Goal: Task Accomplishment & Management: Manage account settings

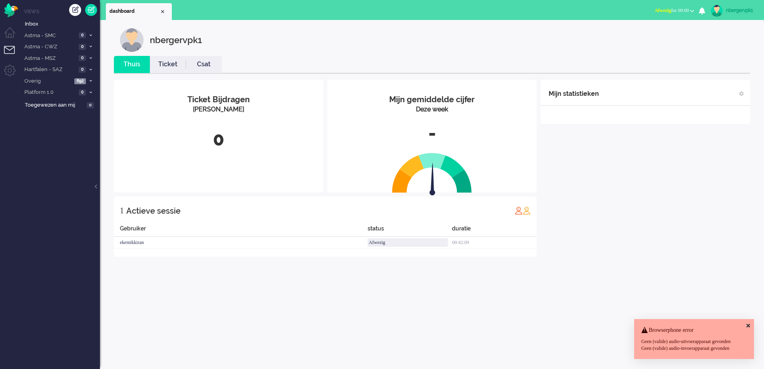
click at [710, 341] on div "Geen (valide) audio-uitvoerapparaat gevonden Geen (valide) audio-invoerapparaat…" at bounding box center [695, 346] width 106 height 14
click at [747, 323] on icon at bounding box center [749, 325] width 4 height 5
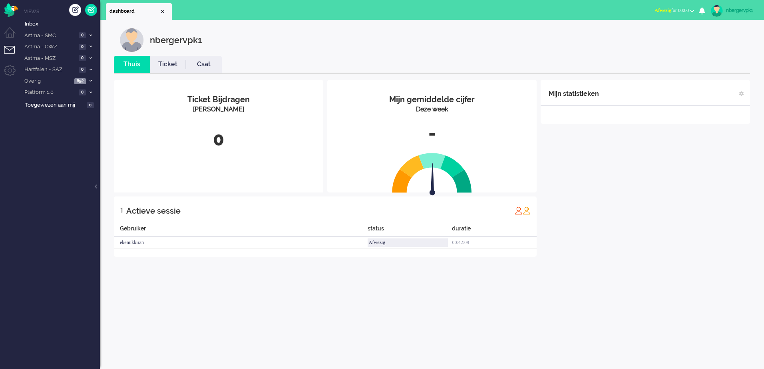
click at [741, 7] on div "nbergervpk1" at bounding box center [741, 10] width 30 height 8
click at [726, 52] on link "Instellingen" at bounding box center [732, 54] width 55 height 8
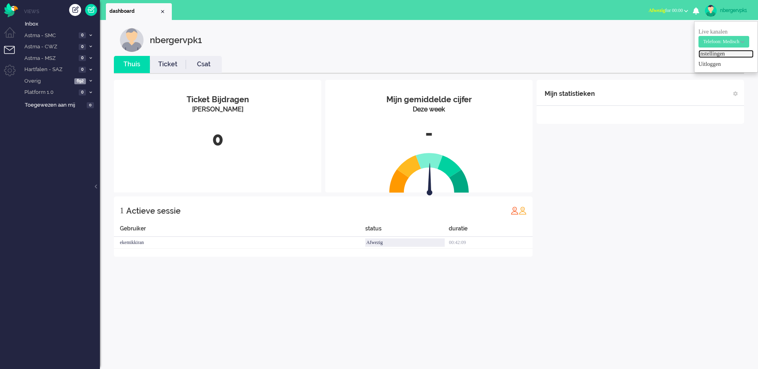
select select "browser"
select select "nl"
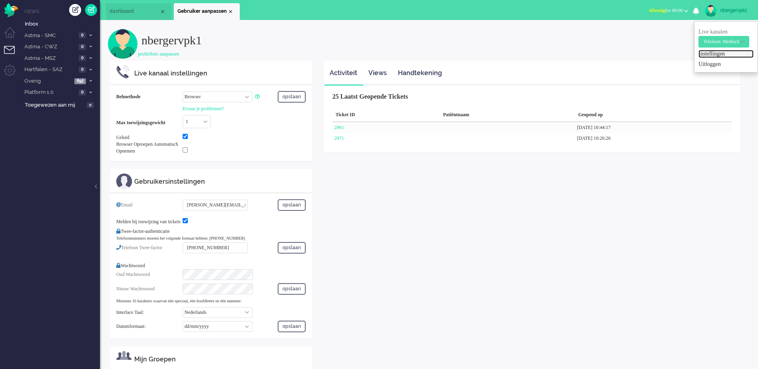
scroll to position [40, 0]
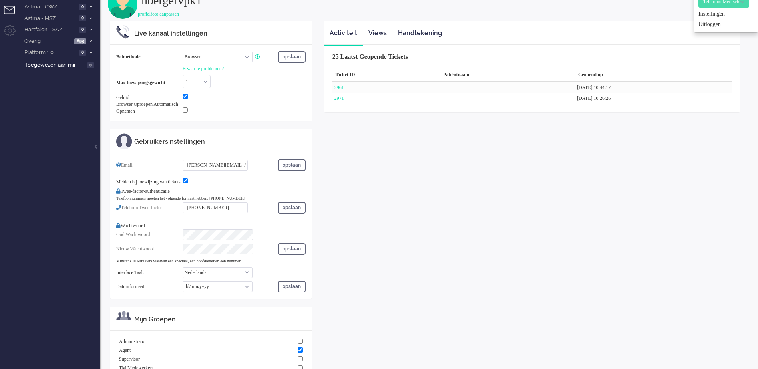
click at [478, 201] on div "Live kanaal instellingen Belmethode Call phone number Call sip number Browser A…" at bounding box center [429, 213] width 642 height 384
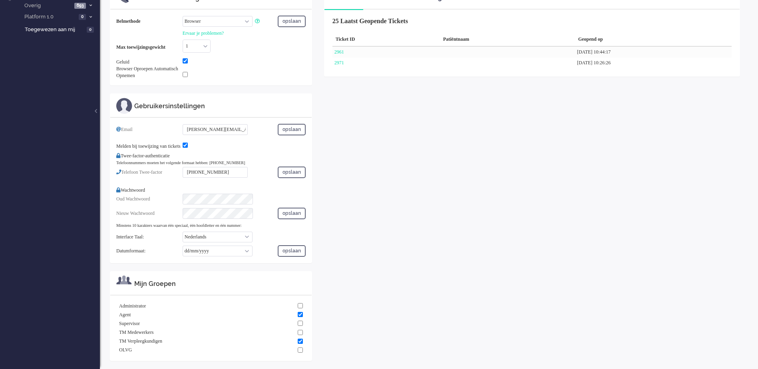
scroll to position [0, 0]
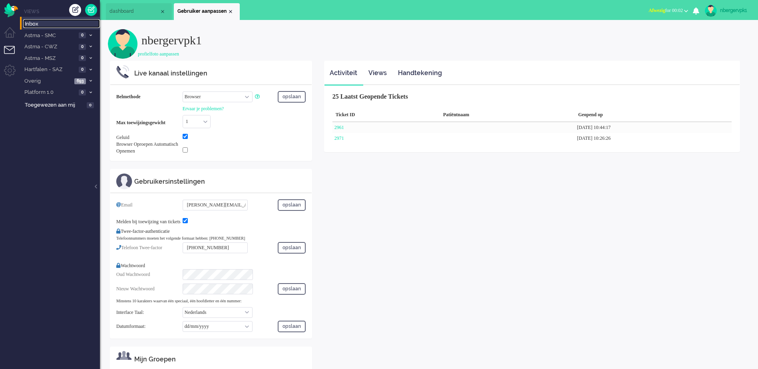
click at [36, 22] on span "Inbox" at bounding box center [62, 24] width 75 height 8
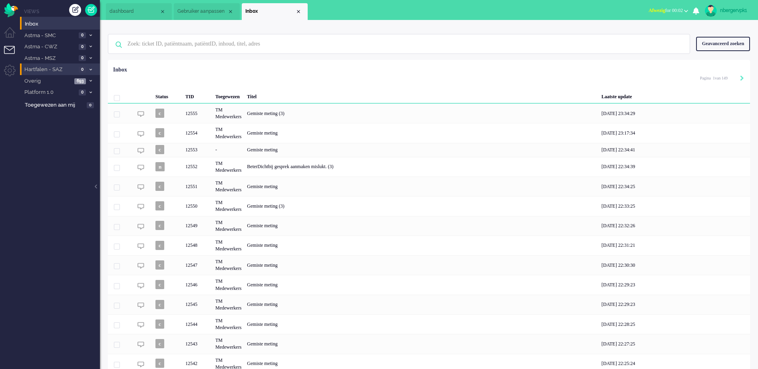
click at [55, 70] on span "Hartfalen - SAZ" at bounding box center [49, 70] width 53 height 8
click at [743, 8] on div "nbergervpk1" at bounding box center [735, 10] width 30 height 8
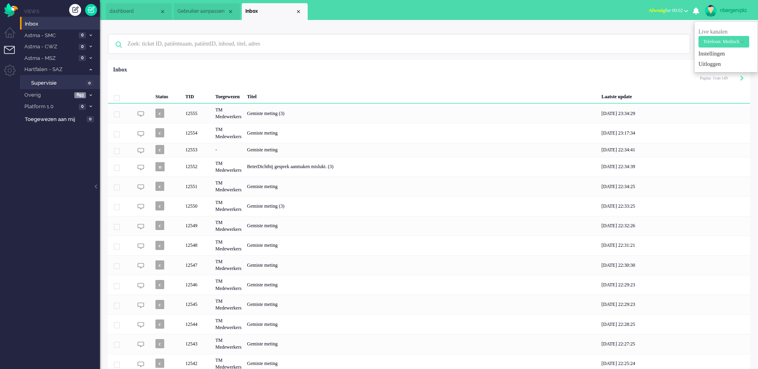
click at [714, 59] on ul "Live kanalen Telefoon: Niet medisch Telefoon: Medisch Telefoon: Medisch Live ka…" at bounding box center [726, 47] width 64 height 52
click at [715, 54] on link "Instellingen" at bounding box center [726, 54] width 55 height 8
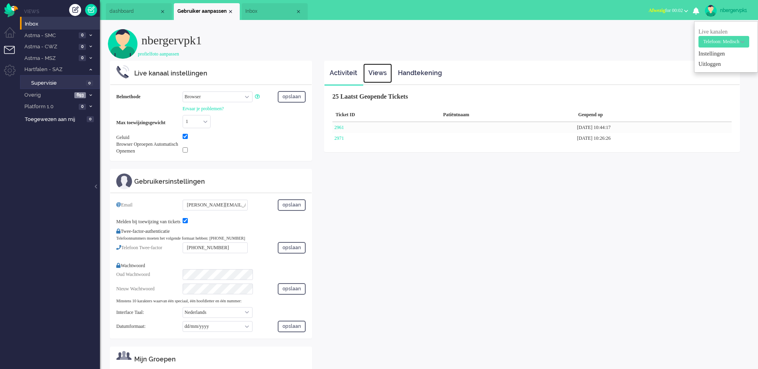
click at [379, 75] on link "Views" at bounding box center [377, 74] width 29 height 20
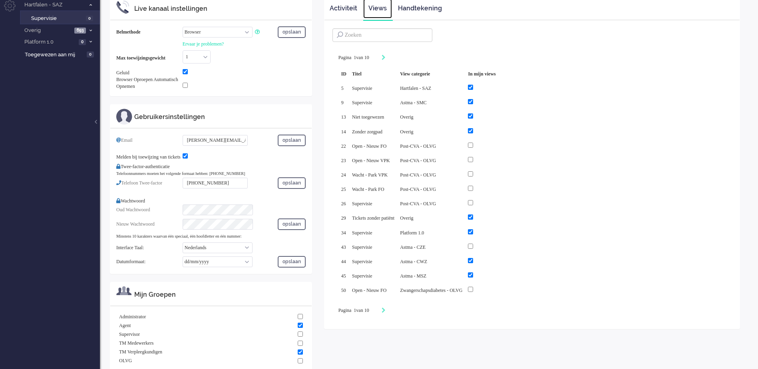
scroll to position [76, 0]
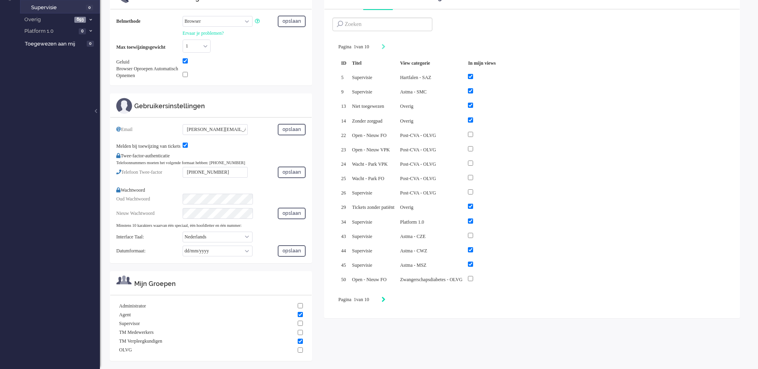
click at [386, 297] on icon "Next" at bounding box center [384, 300] width 4 height 6
type input "2"
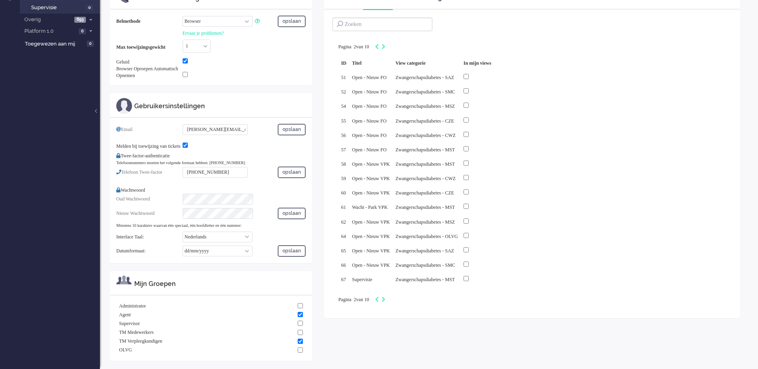
click at [395, 296] on div "Pagina 2 van 10" at bounding box center [532, 300] width 387 height 8
click at [386, 297] on icon "Next" at bounding box center [384, 300] width 4 height 6
type input "3"
click at [386, 297] on icon "Next" at bounding box center [384, 300] width 4 height 6
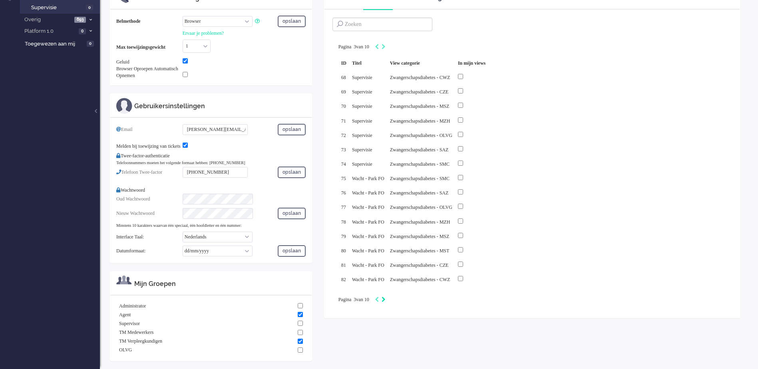
type input "4"
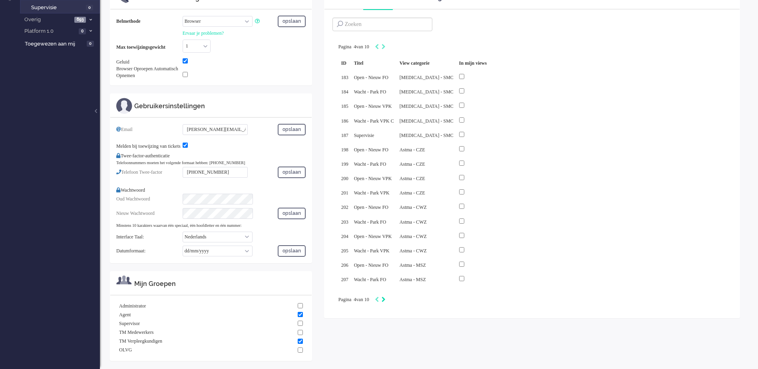
click at [386, 297] on icon "Next" at bounding box center [384, 300] width 4 height 6
type input "5"
click at [386, 297] on icon "Next" at bounding box center [384, 300] width 4 height 6
type input "6"
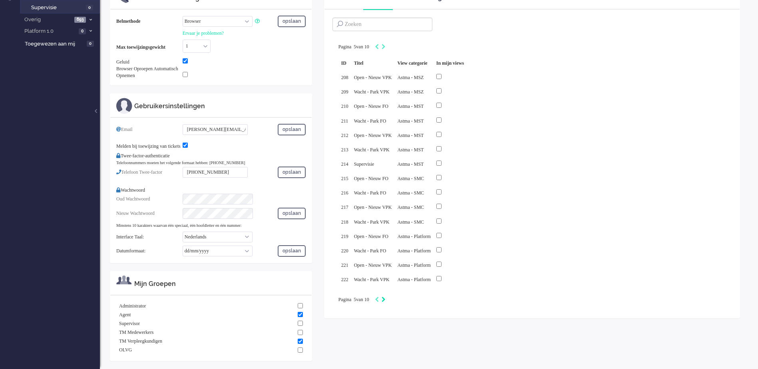
type input "6"
click at [454, 90] on input "checkbox" at bounding box center [450, 90] width 5 height 5
checkbox input "true"
click at [454, 103] on input "checkbox" at bounding box center [450, 105] width 5 height 5
checkbox input "true"
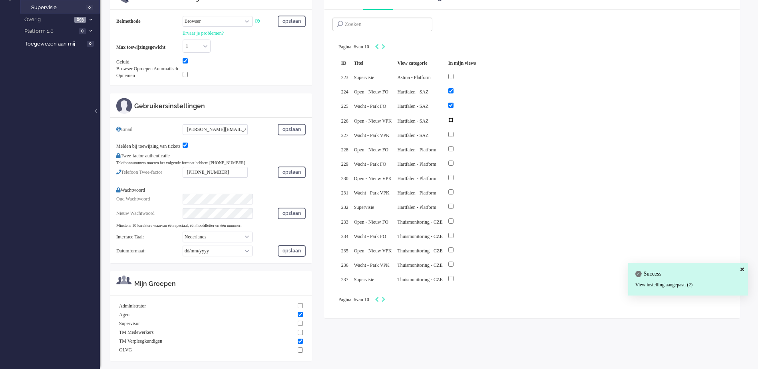
click at [454, 118] on input "checkbox" at bounding box center [450, 120] width 5 height 5
checkbox input "true"
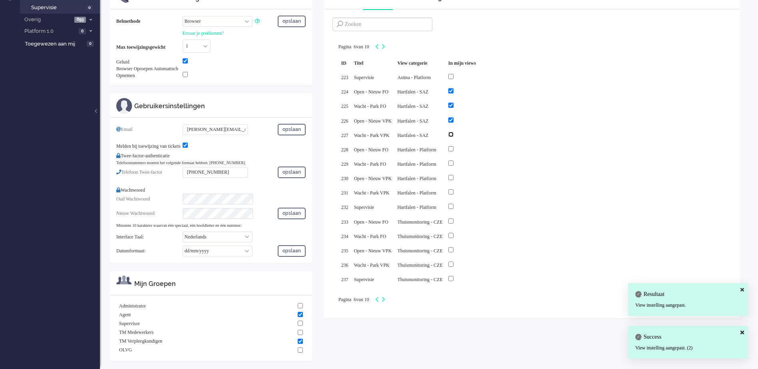
click at [454, 133] on input "checkbox" at bounding box center [450, 134] width 5 height 5
checkbox input "true"
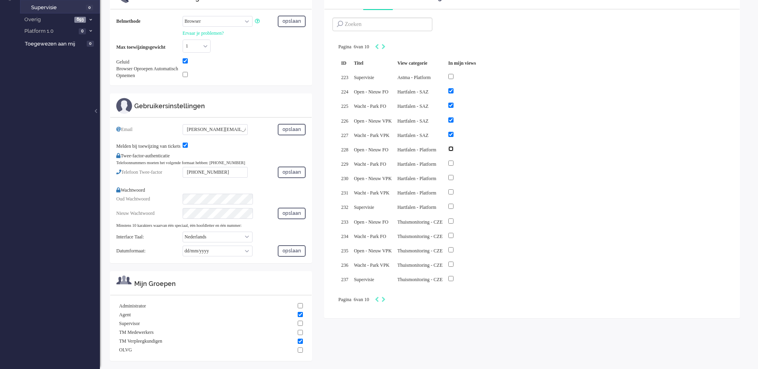
click at [454, 147] on input "checkbox" at bounding box center [450, 148] width 5 height 5
checkbox input "true"
click at [454, 161] on input "checkbox" at bounding box center [450, 163] width 5 height 5
checkbox input "true"
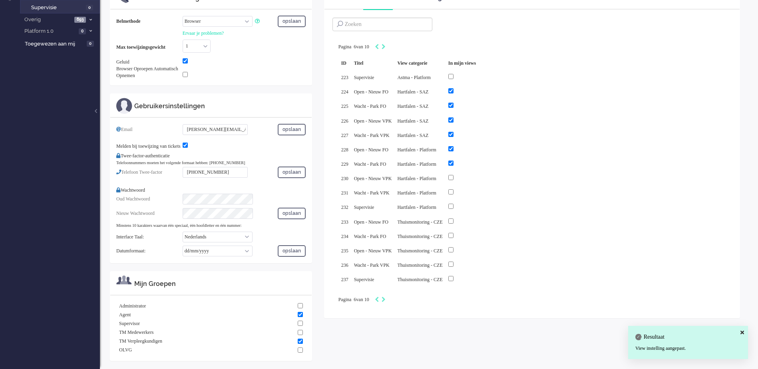
click at [467, 178] on div at bounding box center [462, 177] width 28 height 9
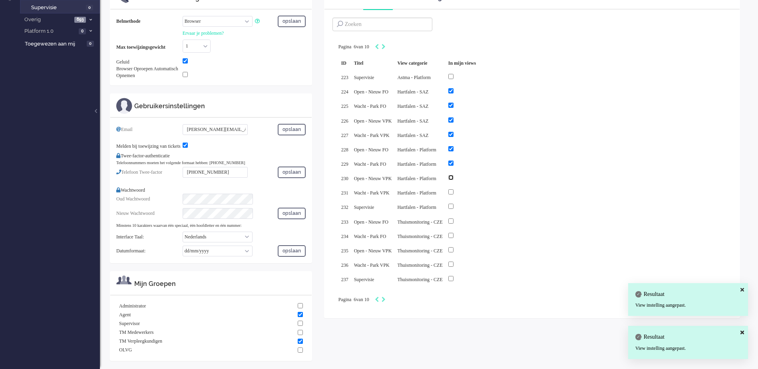
click at [454, 175] on input "checkbox" at bounding box center [450, 177] width 5 height 5
checkbox input "true"
click at [454, 189] on input "checkbox" at bounding box center [450, 191] width 5 height 5
checkbox input "true"
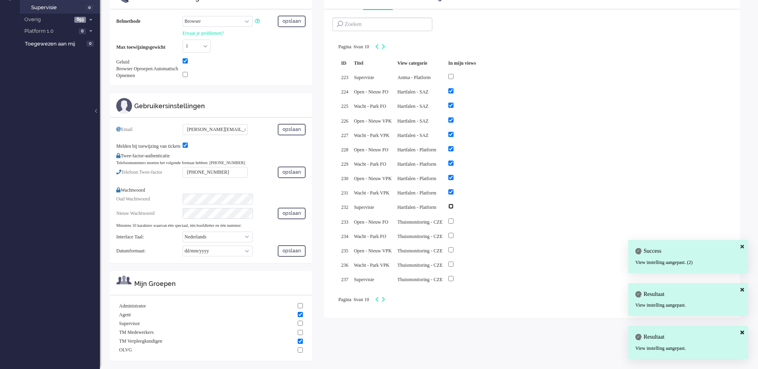
click at [454, 204] on input "checkbox" at bounding box center [450, 206] width 5 height 5
checkbox input "true"
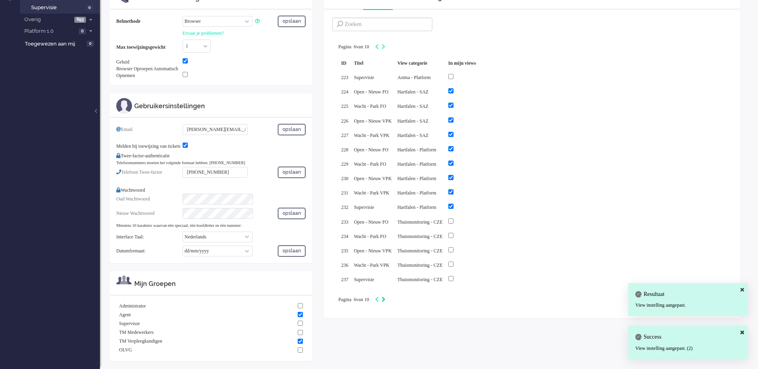
click at [386, 297] on icon "Next" at bounding box center [384, 300] width 4 height 6
type input "7"
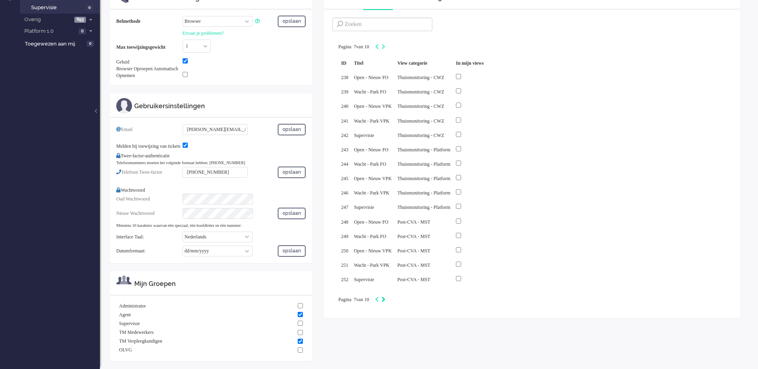
click at [386, 297] on icon "Next" at bounding box center [384, 300] width 4 height 6
type input "8"
click at [386, 297] on icon "Next" at bounding box center [384, 300] width 4 height 6
type input "9"
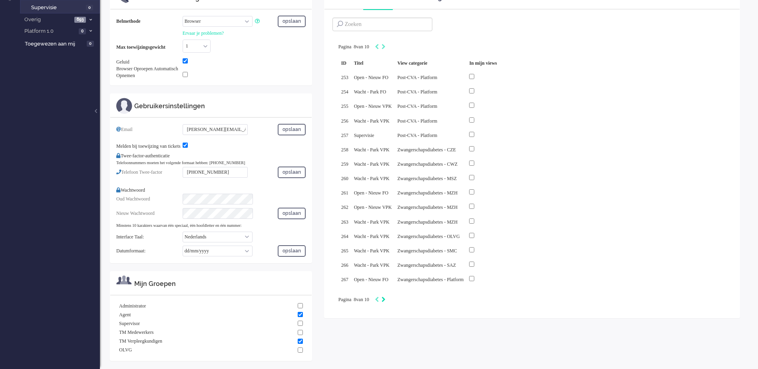
type input "9"
click at [386, 297] on icon "Next" at bounding box center [384, 300] width 4 height 6
type input "10"
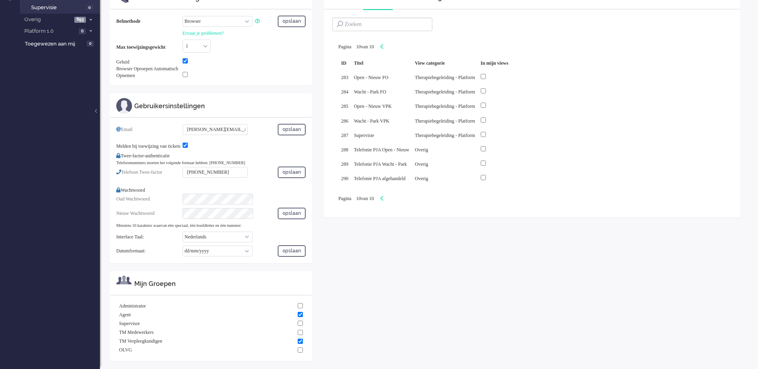
click at [391, 195] on div "Pagination" at bounding box center [384, 199] width 14 height 8
click at [384, 196] on icon "Previous" at bounding box center [382, 199] width 4 height 6
type input "9"
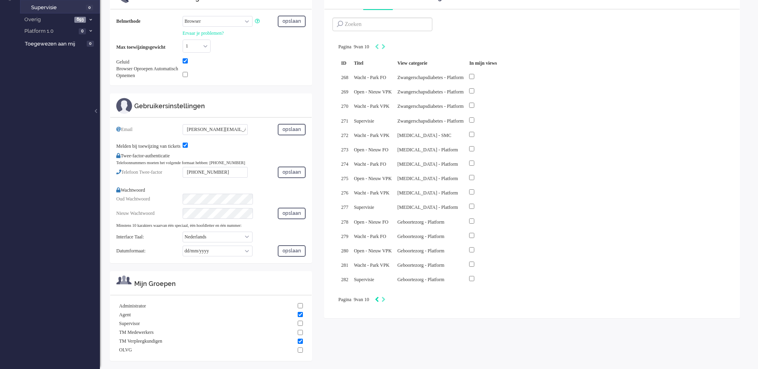
click at [379, 297] on icon "Previous" at bounding box center [377, 300] width 4 height 6
type input "8"
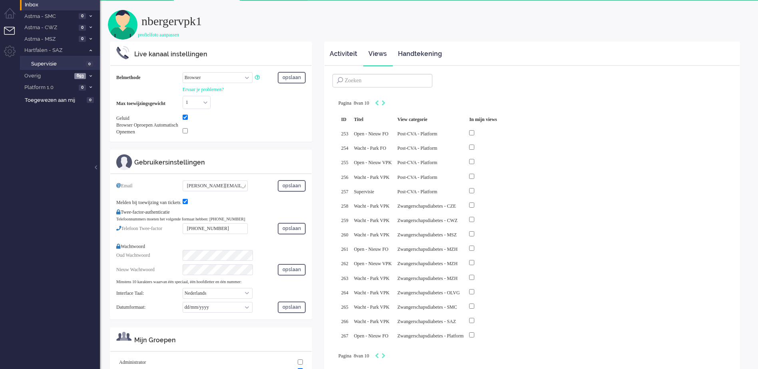
scroll to position [0, 0]
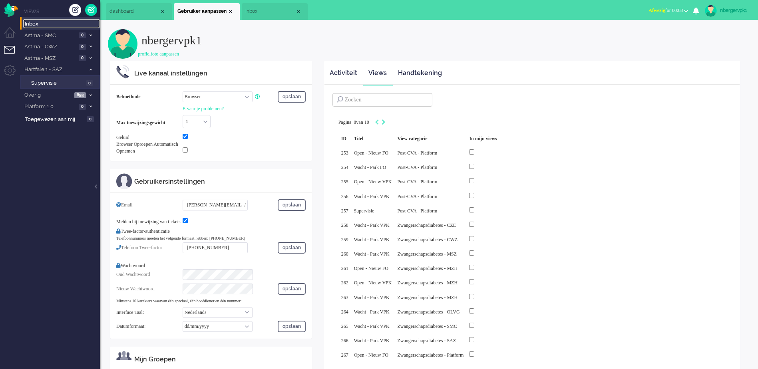
click at [50, 21] on span "Inbox" at bounding box center [62, 24] width 75 height 8
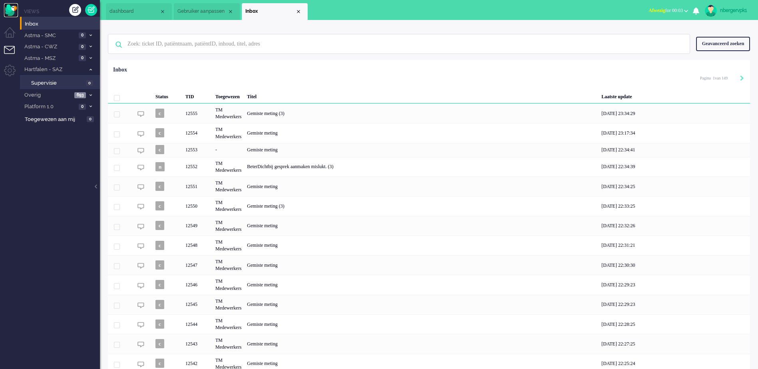
click at [8, 7] on img "Omnidesk" at bounding box center [11, 10] width 14 height 14
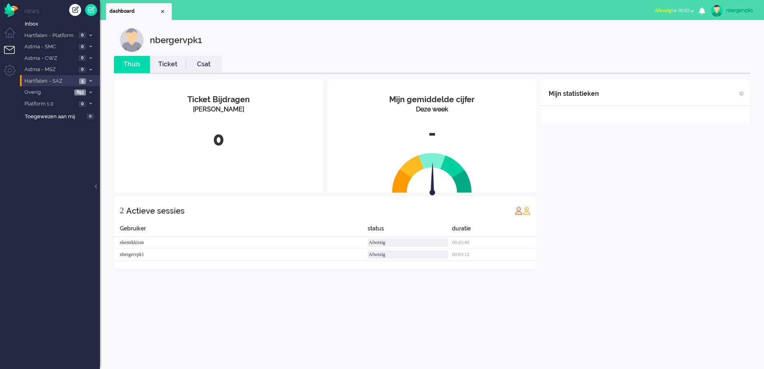
click at [67, 80] on span "Hartfalen - SAZ" at bounding box center [50, 82] width 54 height 8
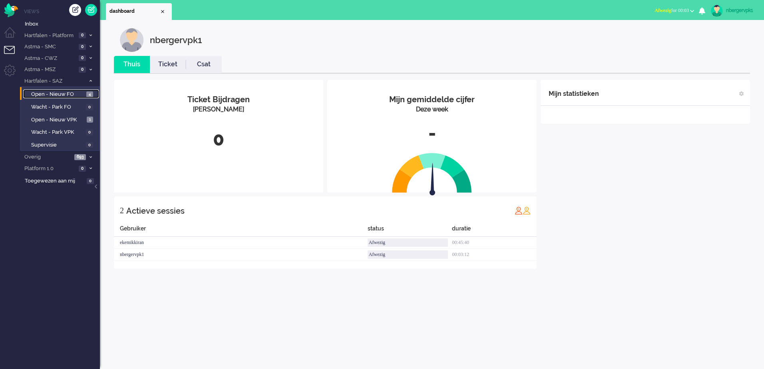
click at [66, 92] on span "Open - Nieuw FO" at bounding box center [57, 95] width 53 height 8
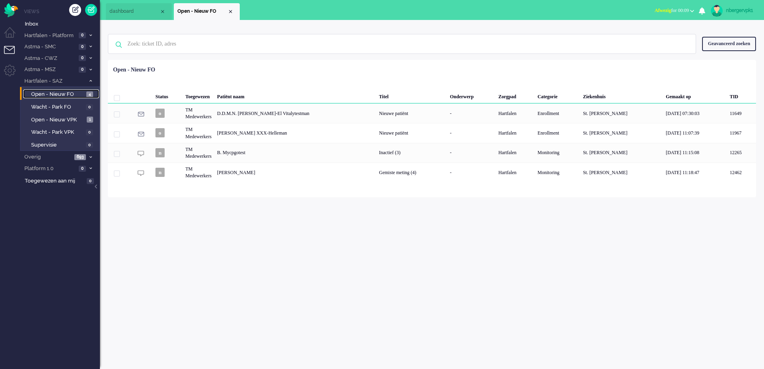
click at [53, 95] on span "Open - Nieuw FO" at bounding box center [57, 95] width 53 height 8
click at [55, 106] on span "Wacht - Park FO" at bounding box center [57, 108] width 53 height 8
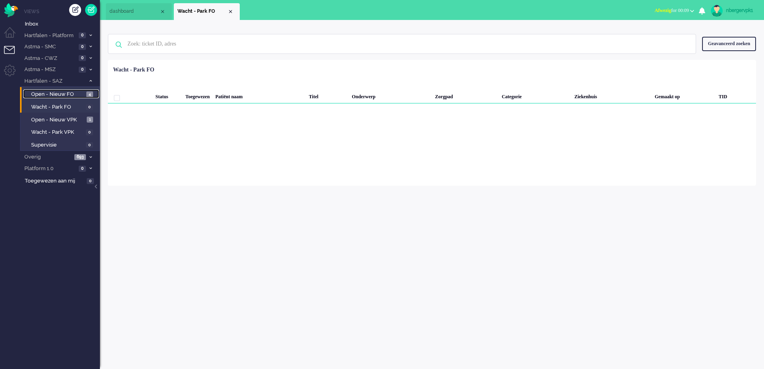
click at [58, 94] on span "Open - Nieuw FO" at bounding box center [57, 95] width 53 height 8
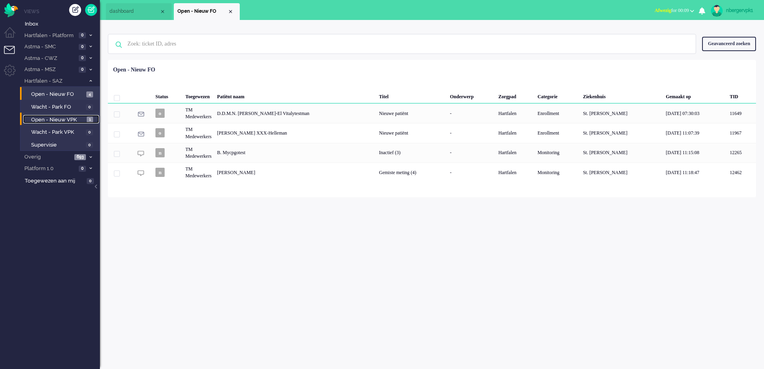
click at [55, 117] on span "Open - Nieuw VPK" at bounding box center [58, 120] width 54 height 8
